Goal: Task Accomplishment & Management: Manage account settings

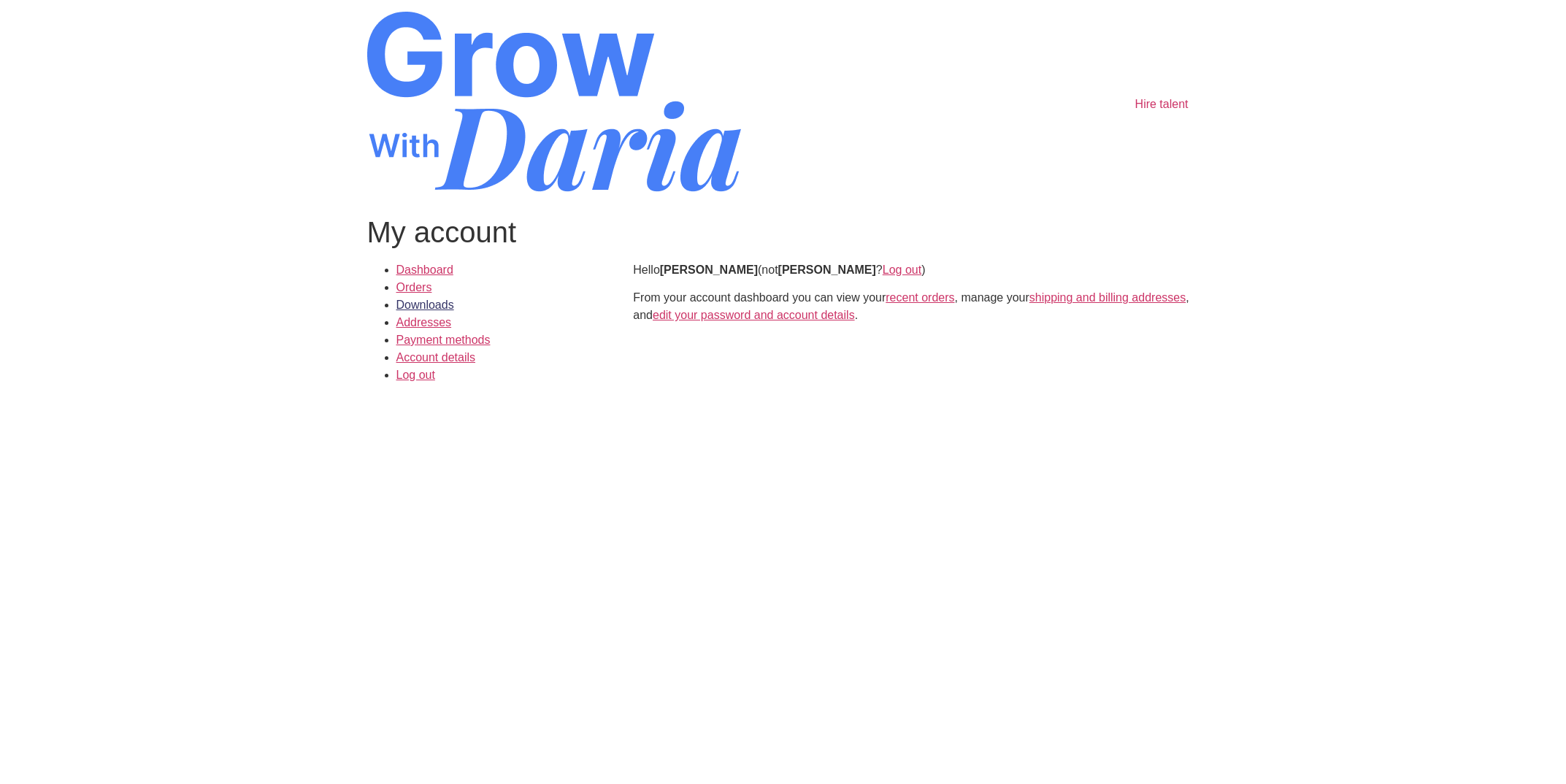
click at [407, 302] on link "Downloads" at bounding box center [426, 304] width 58 height 12
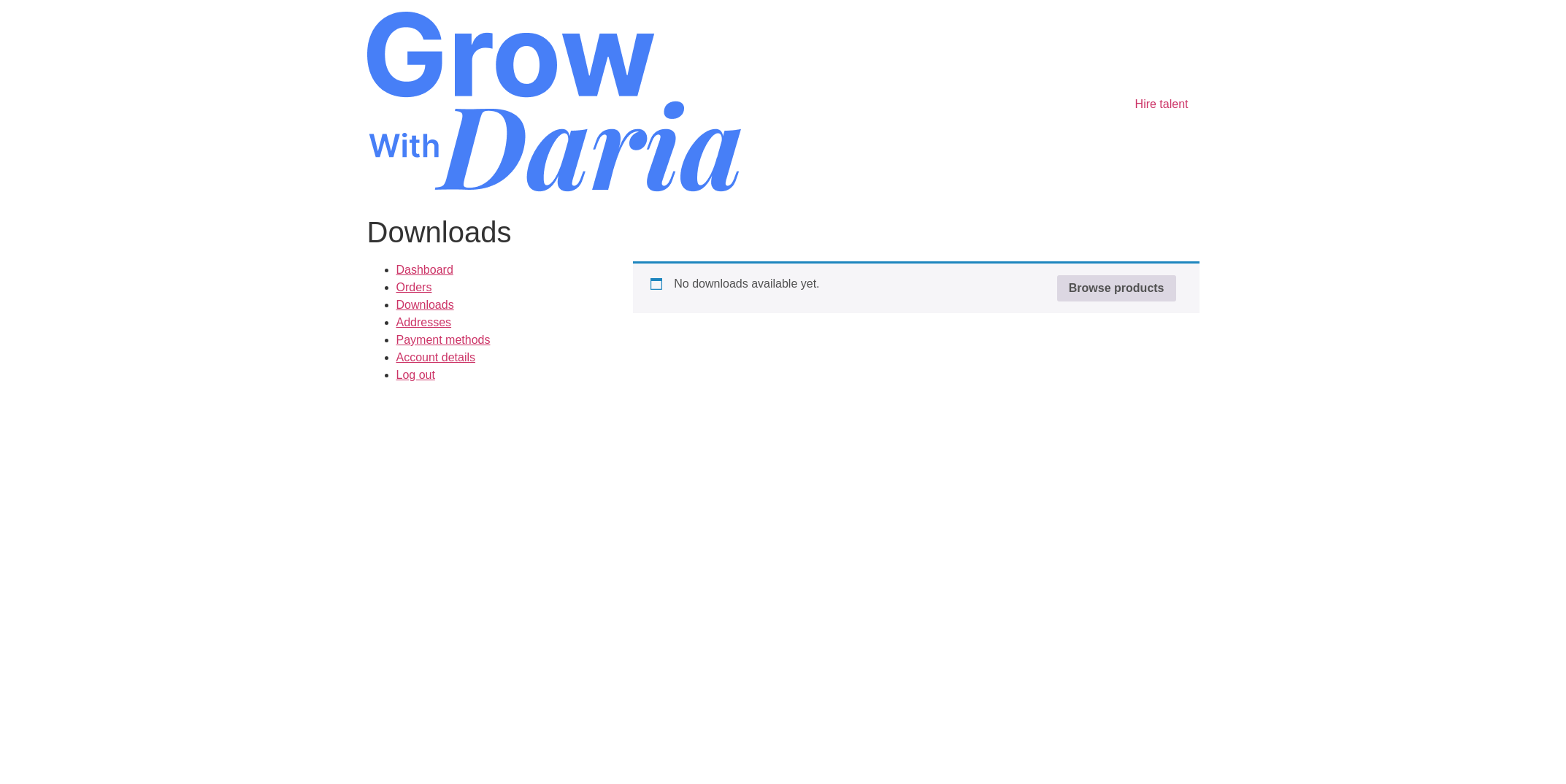
click at [1141, 289] on link "Browse products" at bounding box center [1117, 288] width 119 height 26
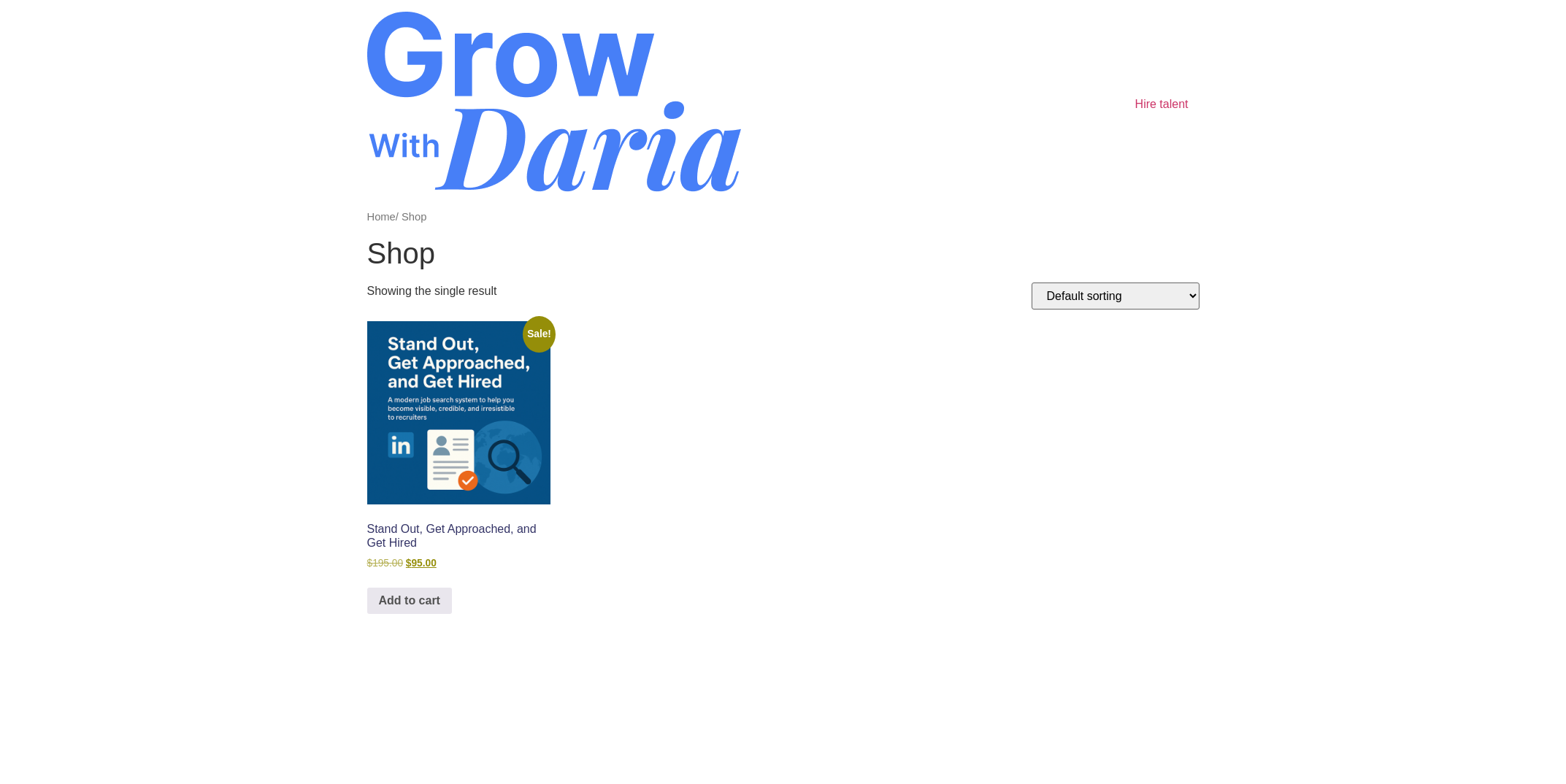
click at [520, 380] on img at bounding box center [459, 413] width 184 height 184
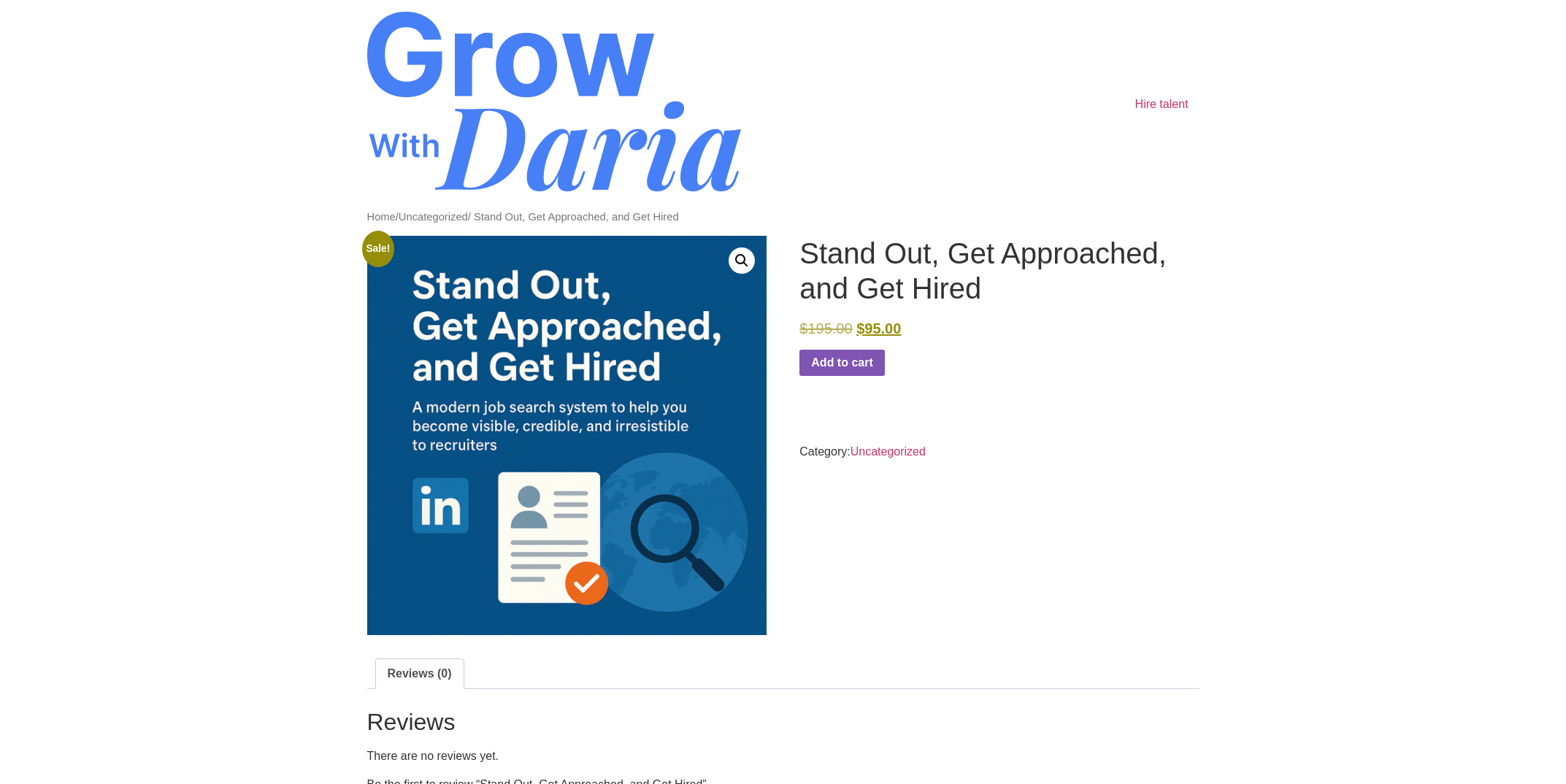
click at [466, 76] on img at bounding box center [554, 102] width 374 height 180
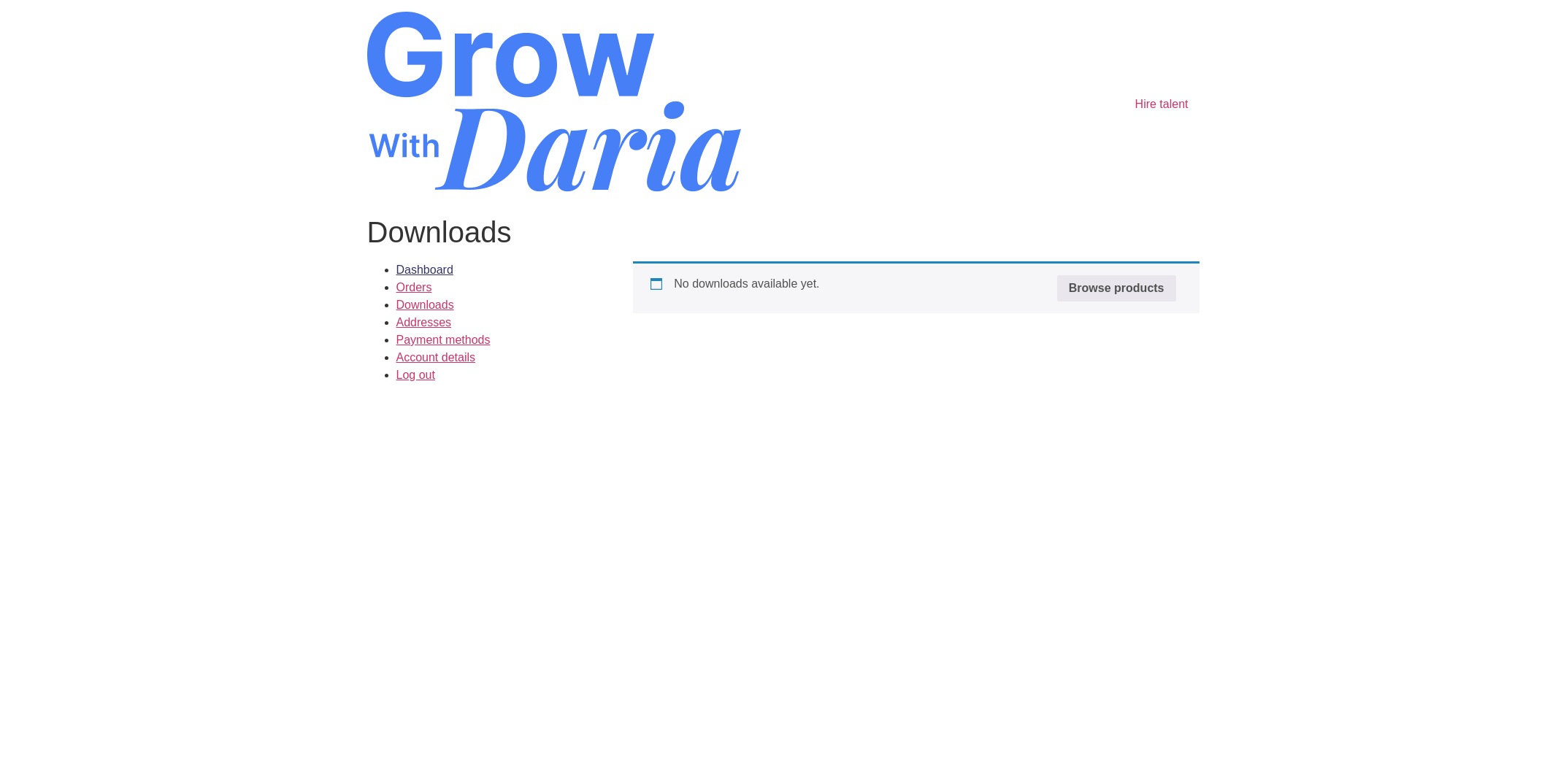
click at [446, 270] on link "Dashboard" at bounding box center [425, 269] width 57 height 12
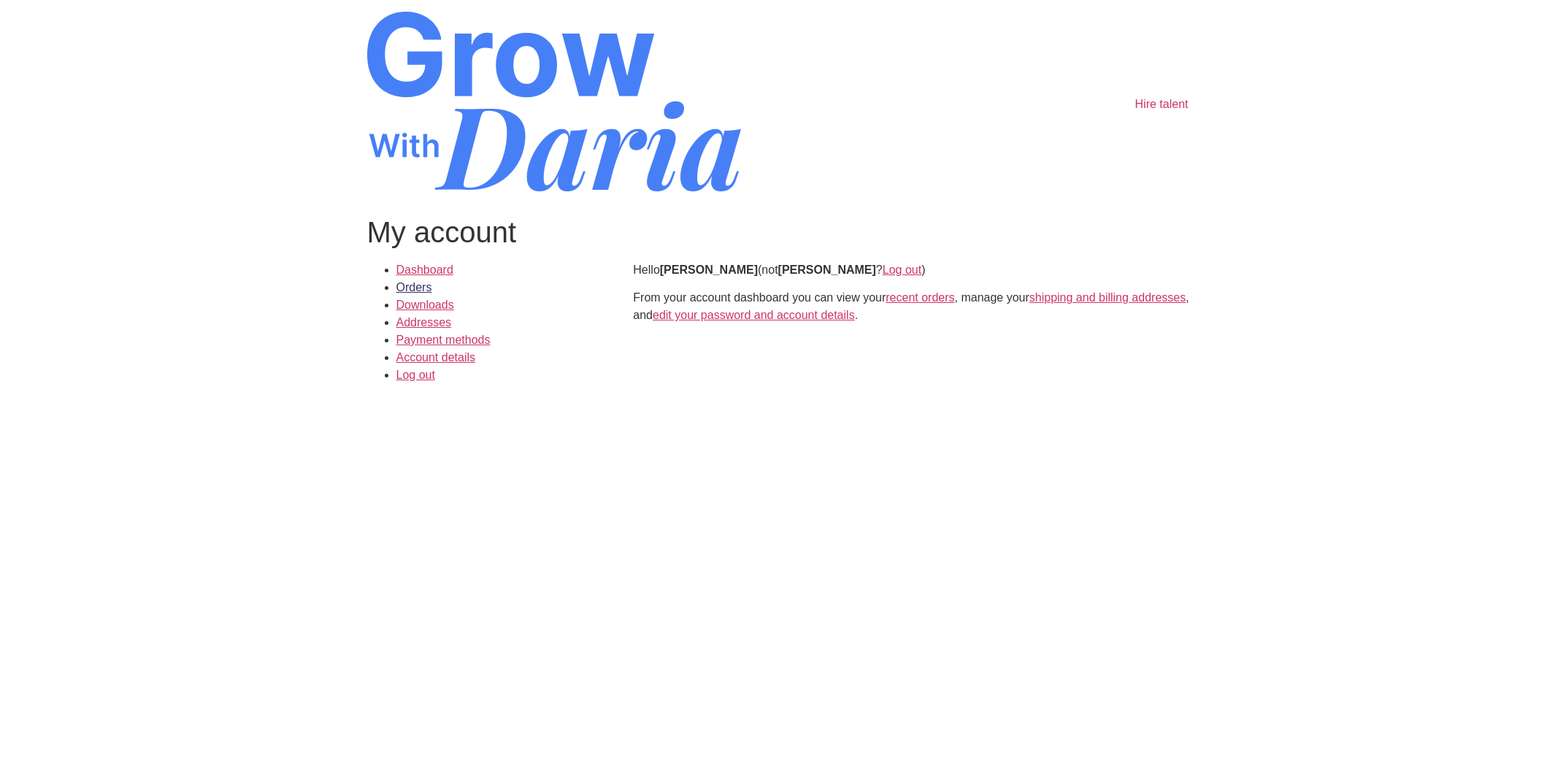
click at [421, 289] on link "Orders" at bounding box center [415, 287] width 36 height 12
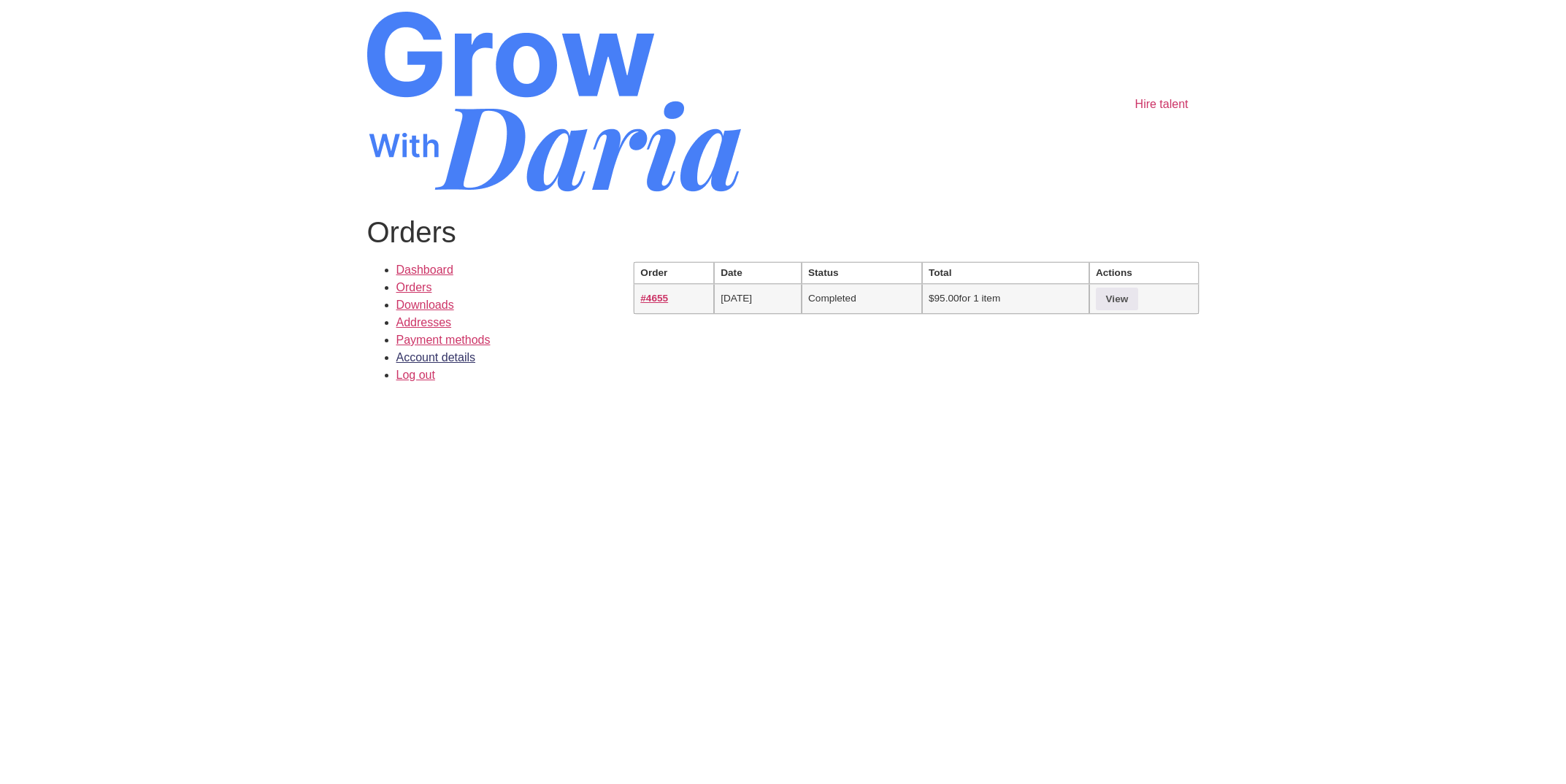
click at [422, 354] on link "Account details" at bounding box center [436, 357] width 79 height 12
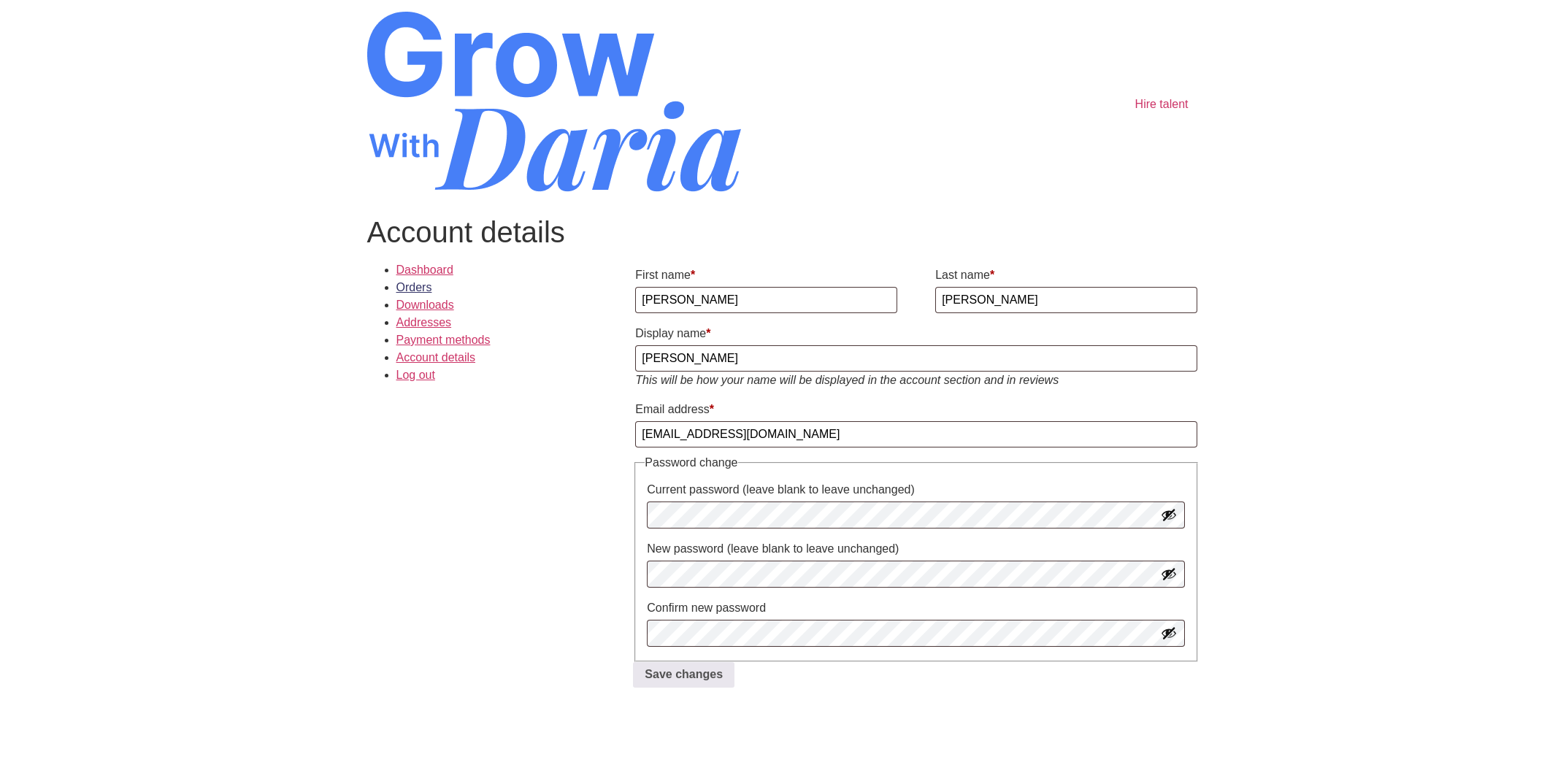
click at [429, 285] on link "Orders" at bounding box center [415, 287] width 36 height 12
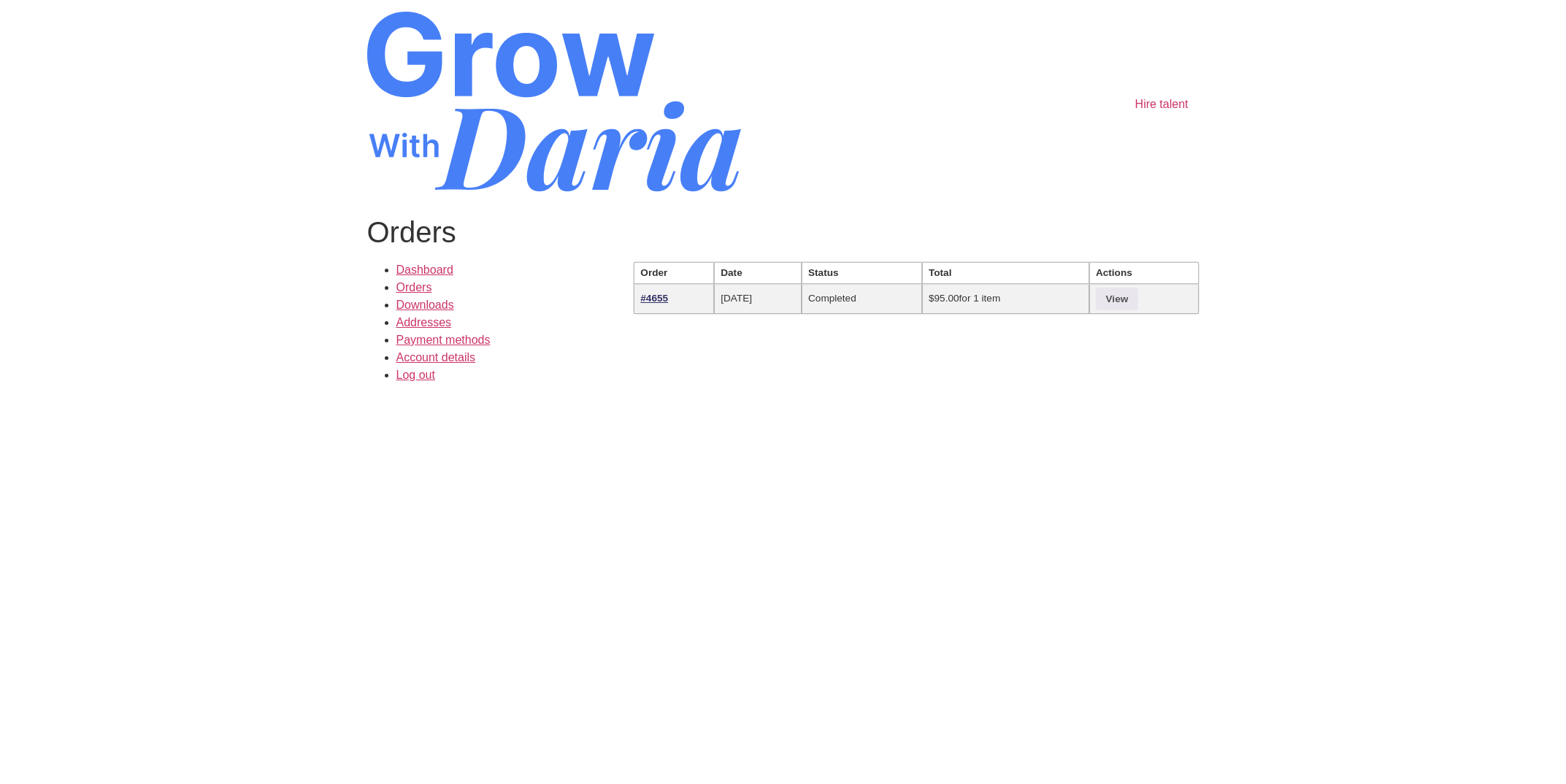
click at [659, 293] on link "#4655" at bounding box center [654, 298] width 28 height 11
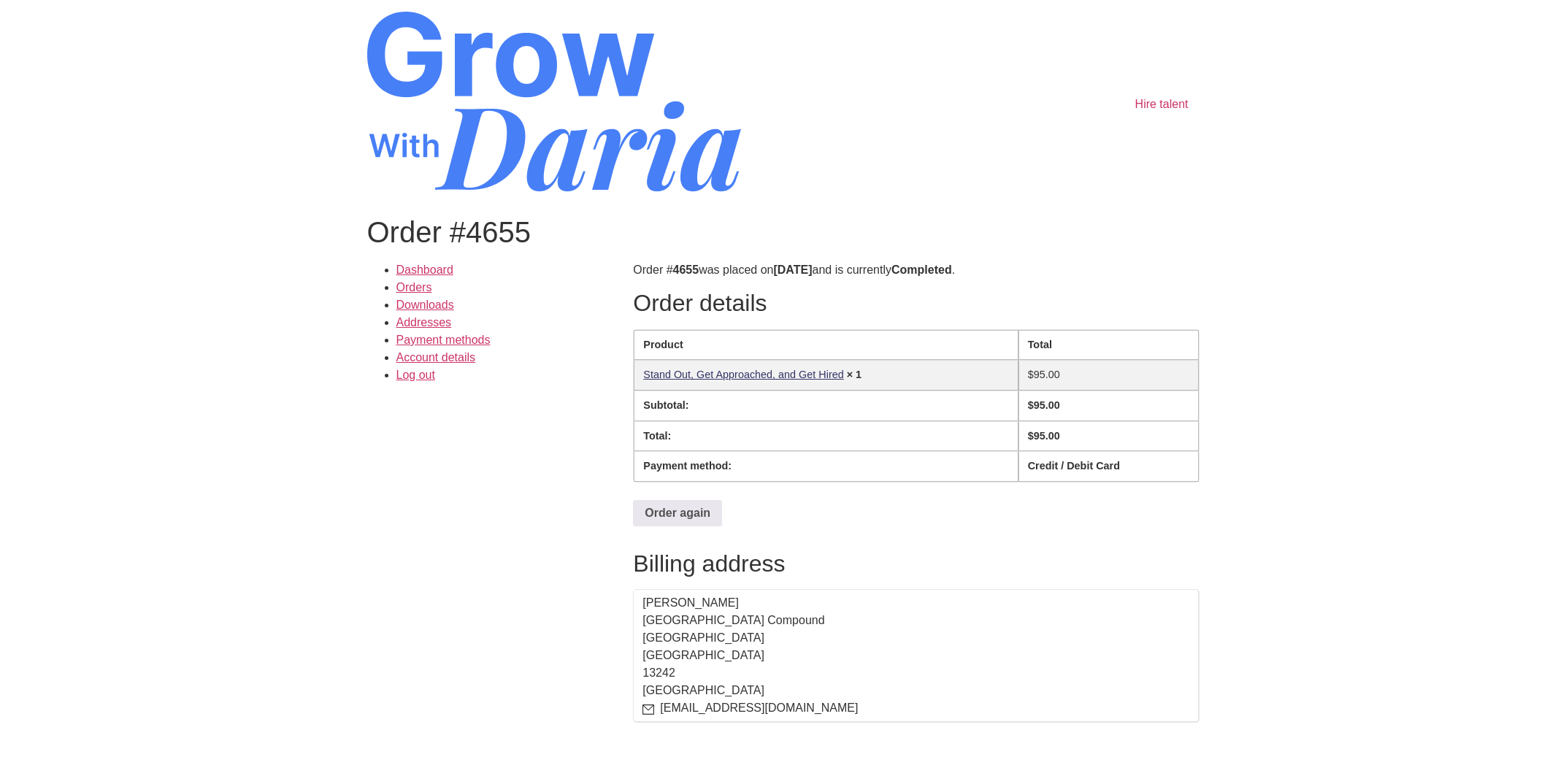
click at [724, 371] on link "Stand Out, Get Approached, and Get Hired​" at bounding box center [743, 374] width 200 height 12
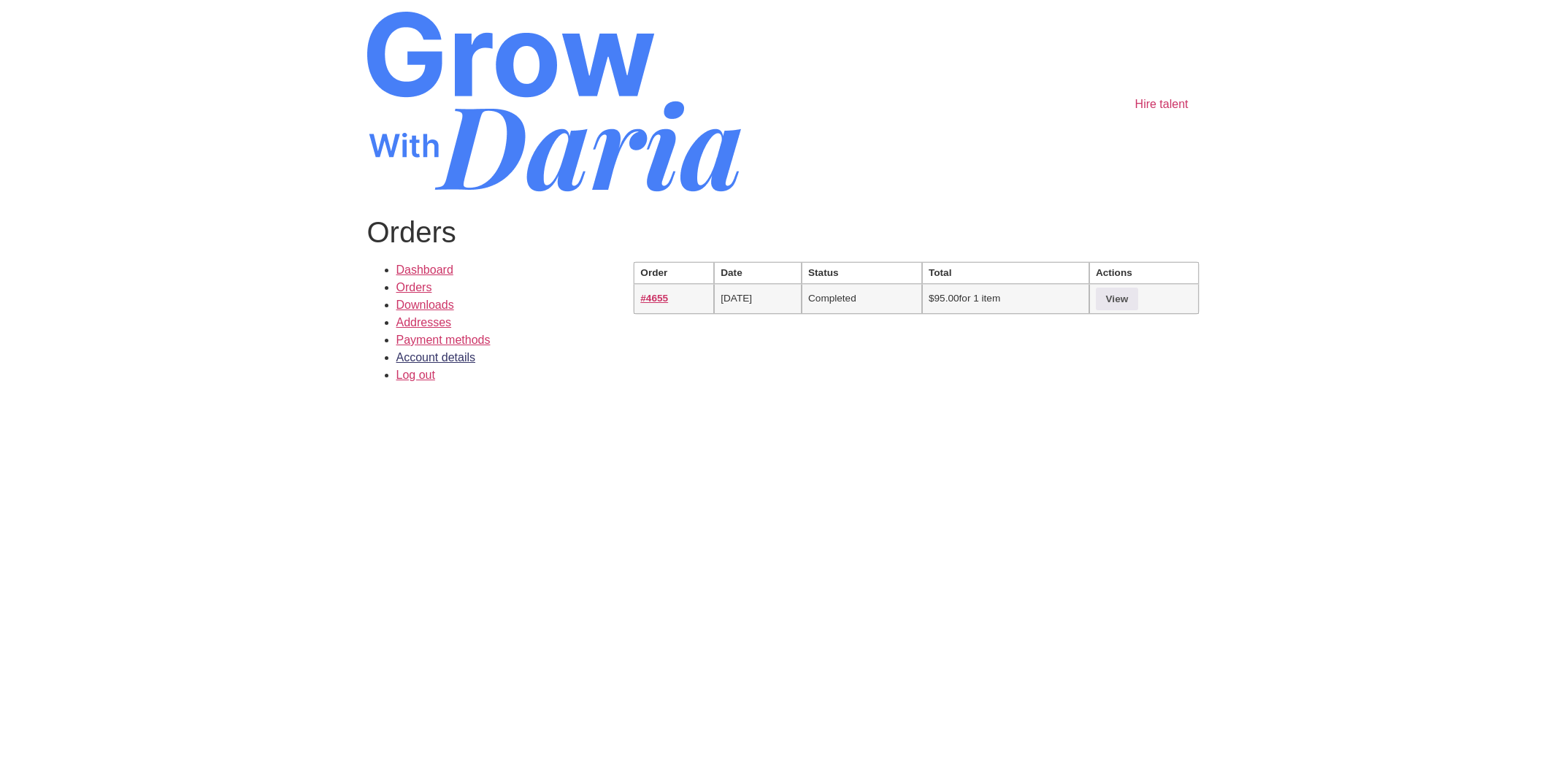
click at [461, 361] on link "Account details" at bounding box center [436, 357] width 79 height 12
